Goal: Check status

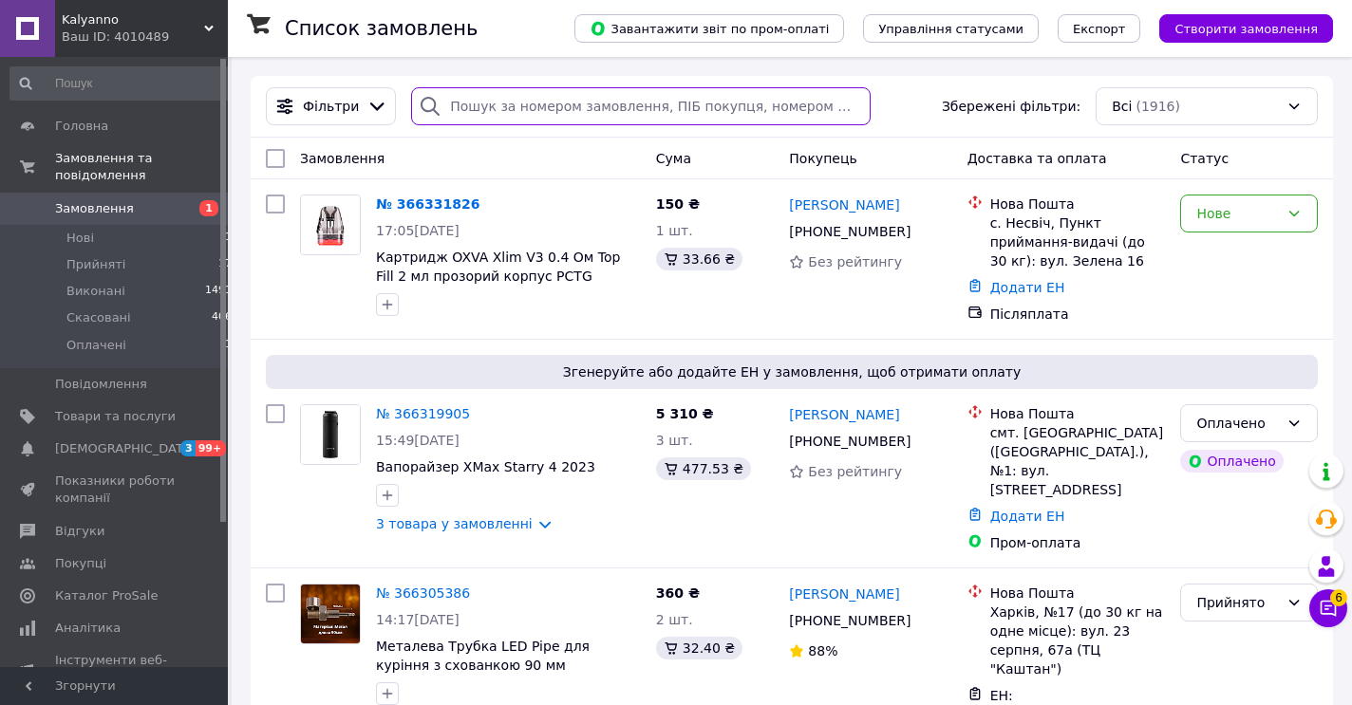
click at [494, 101] on input "search" at bounding box center [640, 106] width 459 height 38
click at [468, 113] on input "search" at bounding box center [640, 106] width 459 height 38
paste input "121848"
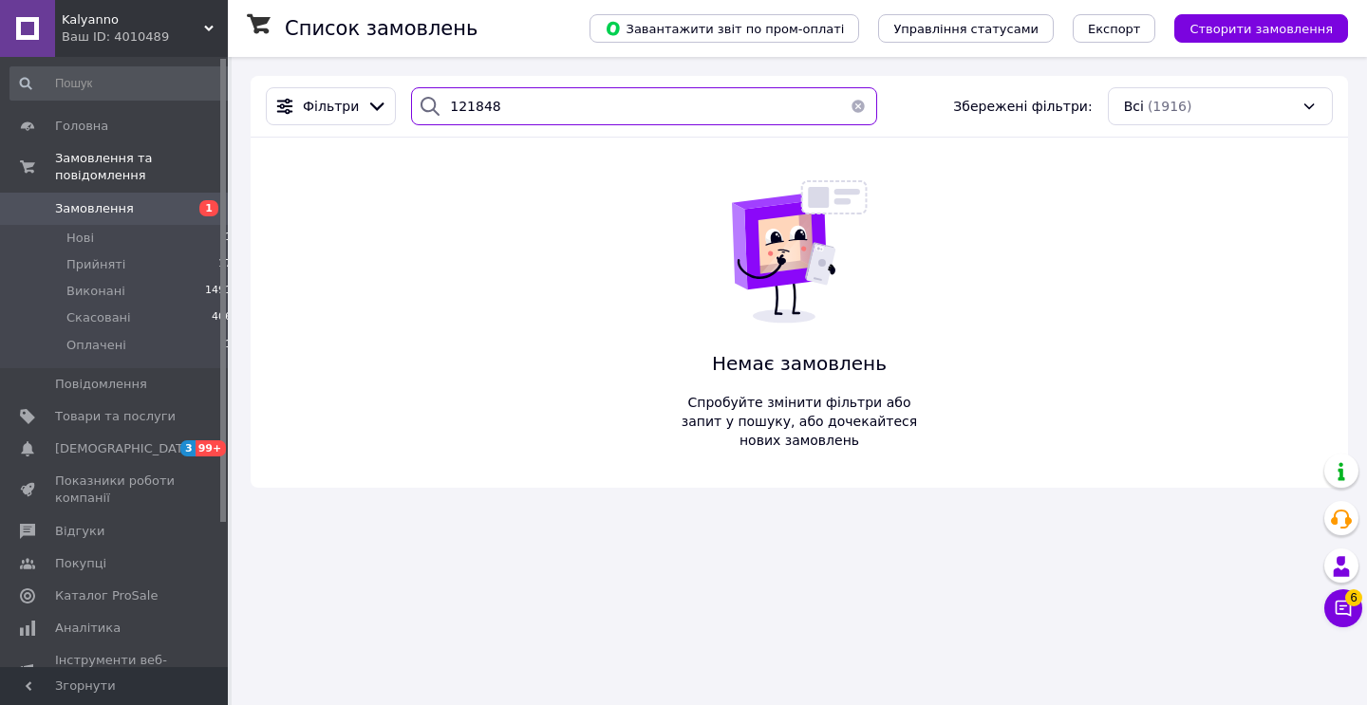
type input "121848"
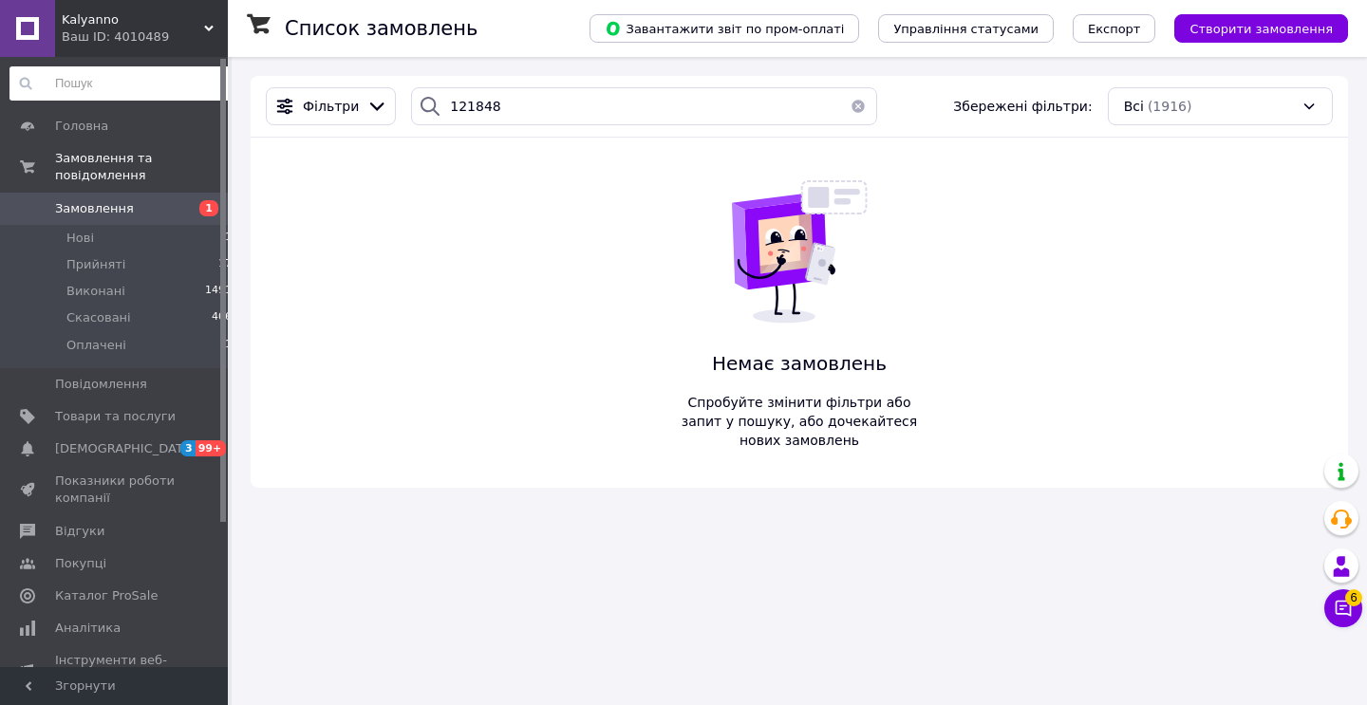
click at [122, 84] on input at bounding box center [121, 83] width 224 height 34
paste input "121848"
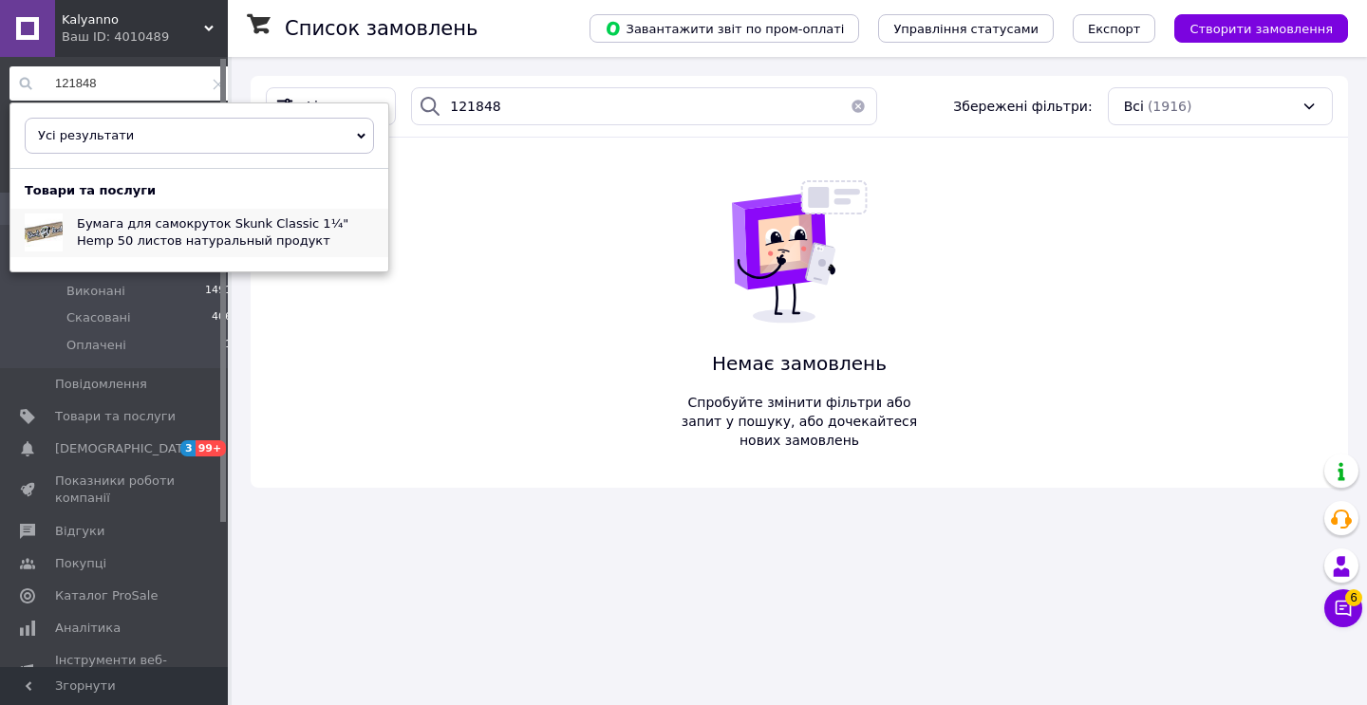
type input "121848"
click at [166, 223] on span "Бумага для самокруток Skunk Classic 1¼" Hemp 50 листов натуральный продукт" at bounding box center [212, 231] width 271 height 31
